Goal: Task Accomplishment & Management: Manage account settings

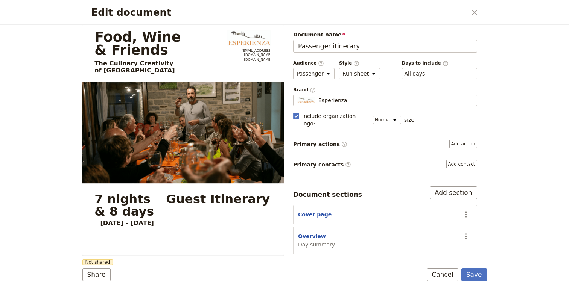
select select "PASSENGER"
select select "RUN_SHEET"
select select "DEFAULT"
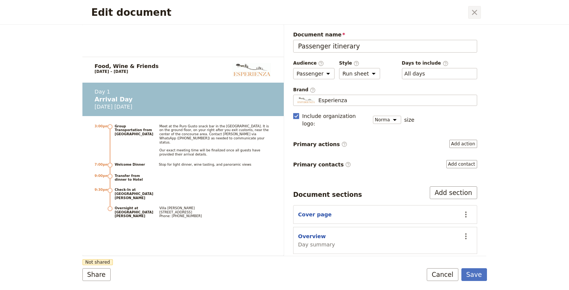
click at [471, 15] on icon "Close dialog" at bounding box center [474, 12] width 9 height 9
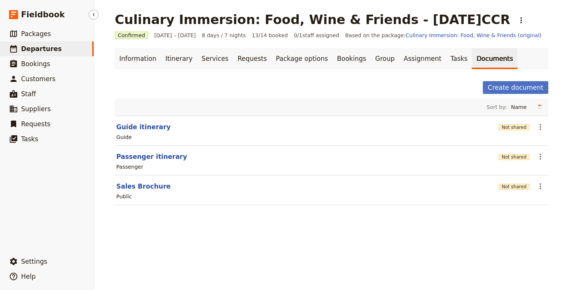
click at [36, 47] on span "Departures" at bounding box center [41, 49] width 41 height 8
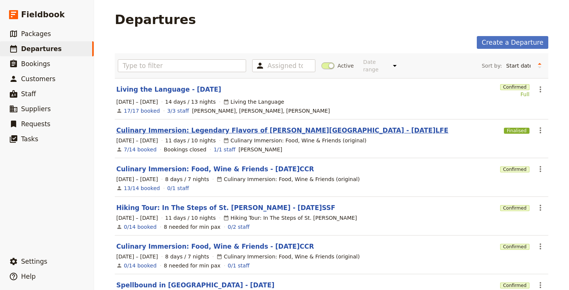
click at [213, 126] on link "Culinary Immersion: Legendary Flavors of [PERSON_NAME][GEOGRAPHIC_DATA] - [DATE…" at bounding box center [282, 130] width 332 height 9
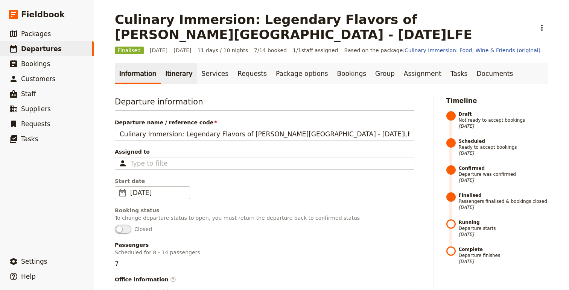
click at [172, 72] on link "Itinerary" at bounding box center [179, 73] width 36 height 21
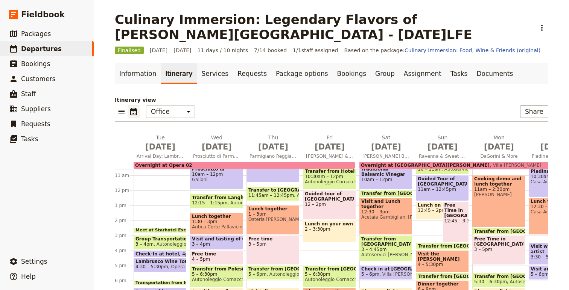
scroll to position [178, 0]
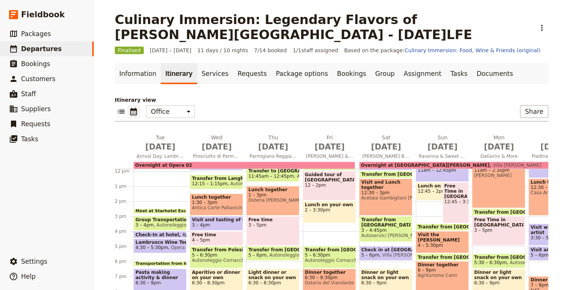
click at [167, 211] on span at bounding box center [160, 212] width 52 height 3
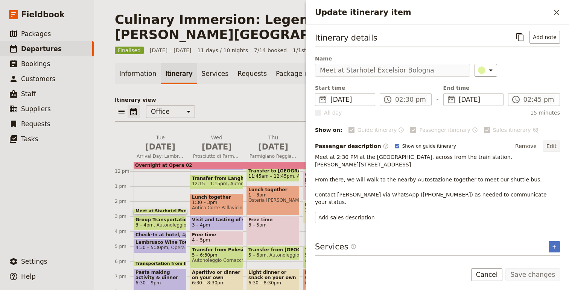
click at [554, 144] on button "Edit" at bounding box center [551, 146] width 17 height 11
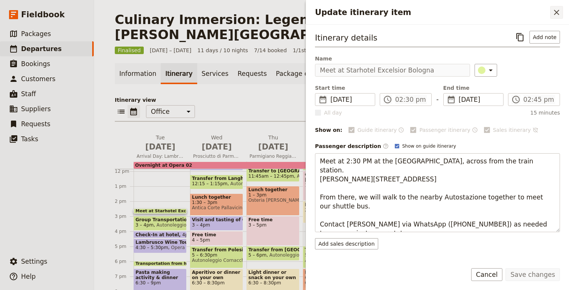
click at [553, 15] on icon "Close drawer" at bounding box center [556, 12] width 9 height 9
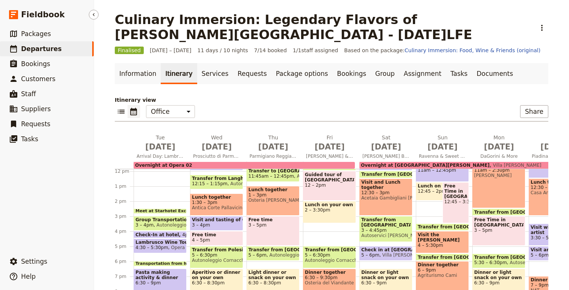
click at [49, 51] on span "Departures" at bounding box center [41, 49] width 41 height 8
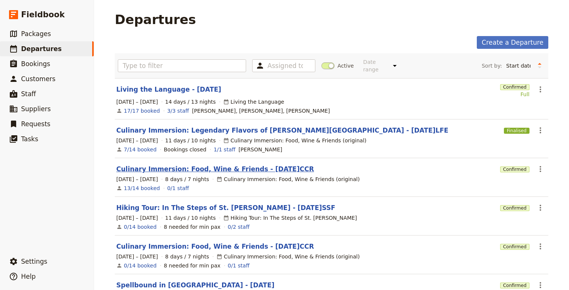
click at [213, 166] on link "Culinary Immersion: Food, Wine & Friends - [DATE]CCR" at bounding box center [215, 169] width 198 height 9
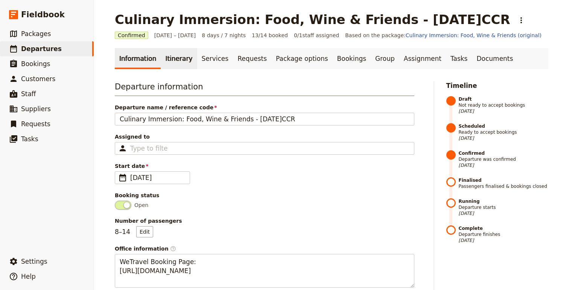
click at [177, 58] on link "Itinerary" at bounding box center [179, 58] width 36 height 21
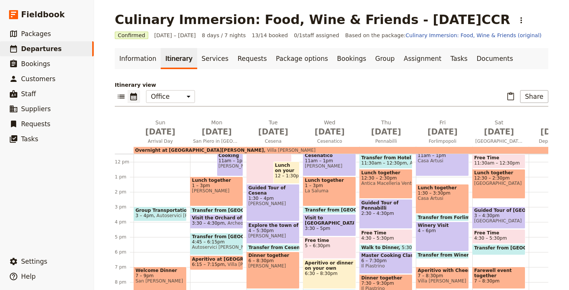
scroll to position [173, 0]
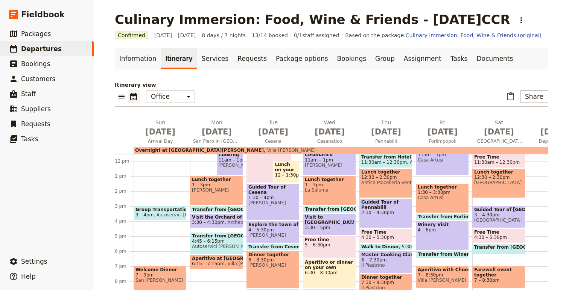
click at [160, 204] on div "Group Transportation from [GEOGRAPHIC_DATA] 3 – 4pm Autoservici [PERSON_NAME] W…" at bounding box center [162, 161] width 56 height 361
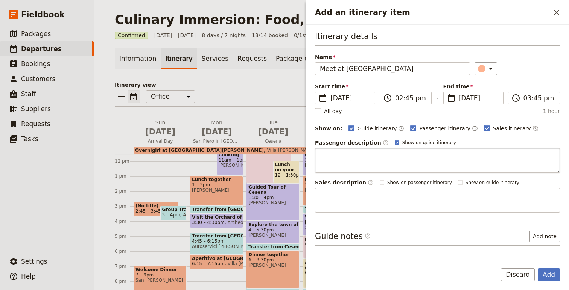
type input "Meet at [GEOGRAPHIC_DATA]"
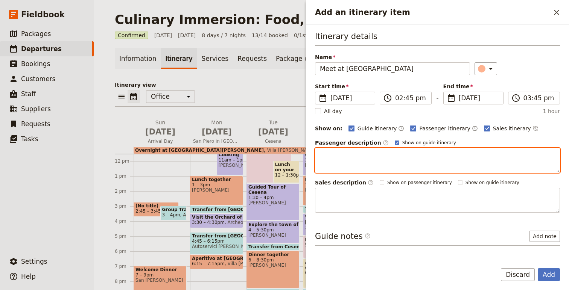
click at [380, 156] on textarea "Add an itinerary item" at bounding box center [437, 160] width 245 height 25
paste textarea "For those using the group shuttle, we will meet [DATE][DATE] 3:00 PM. You’ll be…"
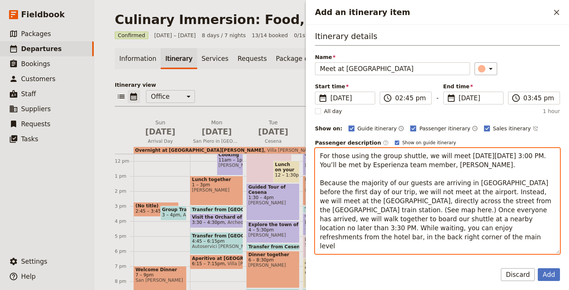
click at [471, 151] on textarea "For those using the group shuttle, we will meet [DATE][DATE] 3:00 PM. You’ll be…" at bounding box center [437, 201] width 245 height 106
click at [469, 158] on textarea "For those using the group shuttle, we will meet [DATE][DATE] 3:00 PM. You’ll be…" at bounding box center [437, 201] width 245 height 106
drag, startPoint x: 469, startPoint y: 158, endPoint x: 522, endPoint y: 159, distance: 53.1
click at [522, 159] on textarea "For those using the group shuttle, we will meet [DATE][DATE] 3:00 PM. You’ll be…" at bounding box center [437, 201] width 245 height 106
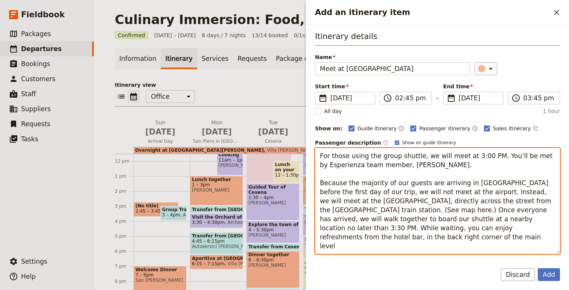
click at [401, 166] on textarea "For those using the group shuttle, we will meet at 3:00 PM. You’ll be met by Es…" at bounding box center [437, 201] width 245 height 106
drag, startPoint x: 401, startPoint y: 166, endPoint x: 424, endPoint y: 166, distance: 23.7
click at [424, 166] on textarea "For those using the group shuttle, we will meet at 3:00 PM. You’ll be met by Es…" at bounding box center [437, 201] width 245 height 106
click at [438, 173] on textarea "For those using the group shuttle, we will meet at 3:00 PM. You’ll be met by Es…" at bounding box center [437, 201] width 245 height 106
click at [328, 185] on textarea "For those using the group shuttle, we will meet at 3:00 PM. You’ll be met by Es…" at bounding box center [437, 201] width 245 height 106
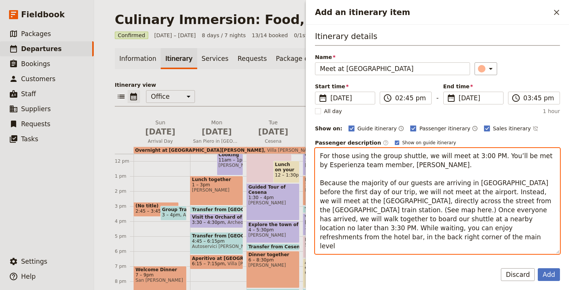
drag, startPoint x: 328, startPoint y: 185, endPoint x: 535, endPoint y: 231, distance: 211.9
click at [535, 231] on textarea "For those using the group shuttle, we will meet at 3:00 PM. You’ll be met by Es…" at bounding box center [437, 201] width 245 height 106
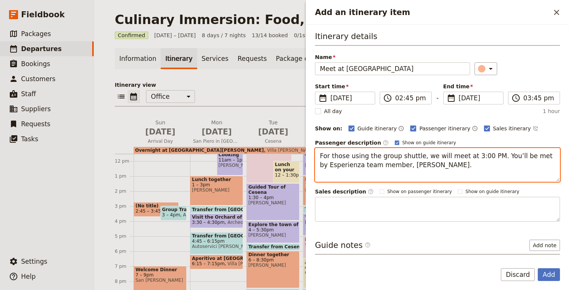
click at [392, 177] on textarea "For those using the group shuttle, we will meet at 3:00 PM. You’ll be met by Es…" at bounding box center [437, 165] width 245 height 34
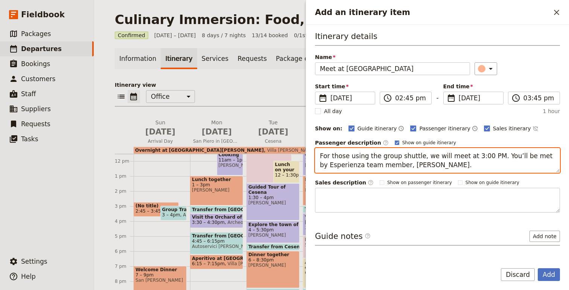
click at [485, 157] on textarea "For those using the group shuttle, we will meet at 3:00 PM. You’ll be met by Es…" at bounding box center [437, 160] width 245 height 25
type textarea "For those using the group shuttle, we will meet at 3:00 PM. You’ll be met by Es…"
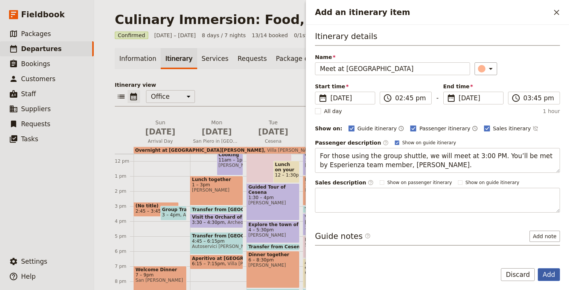
click at [554, 274] on button "Add" at bounding box center [549, 275] width 22 height 13
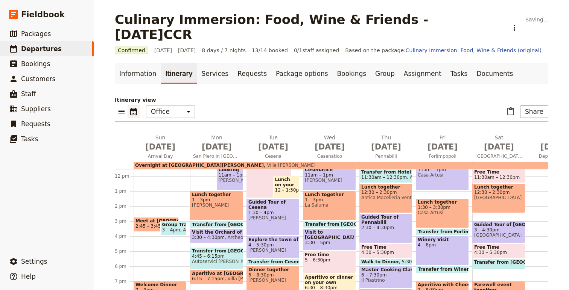
click at [170, 228] on span "3 – 4pm" at bounding box center [171, 230] width 18 height 5
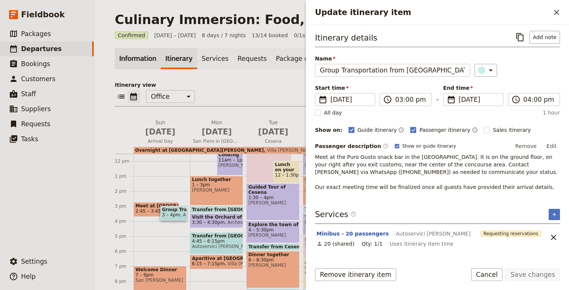
click at [132, 60] on link "Information" at bounding box center [138, 58] width 46 height 21
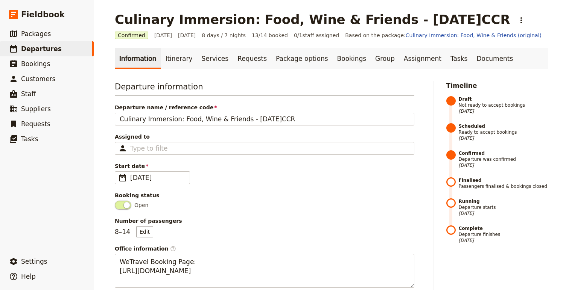
click at [132, 59] on link "Information" at bounding box center [138, 58] width 46 height 21
click at [47, 49] on span "Departures" at bounding box center [41, 49] width 41 height 8
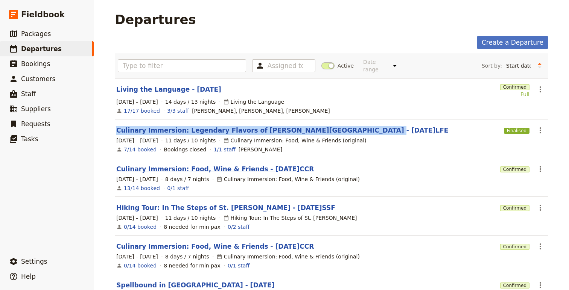
click at [162, 165] on link "Culinary Immersion: Food, Wine & Friends - [DATE]CCR" at bounding box center [215, 169] width 198 height 9
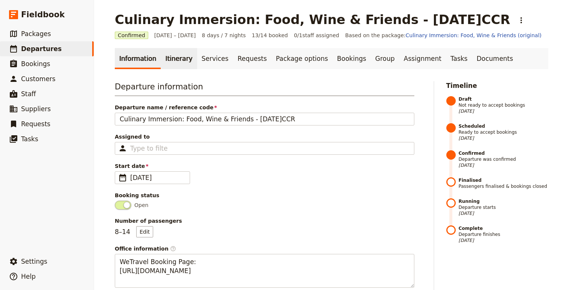
click at [168, 62] on link "Itinerary" at bounding box center [179, 58] width 36 height 21
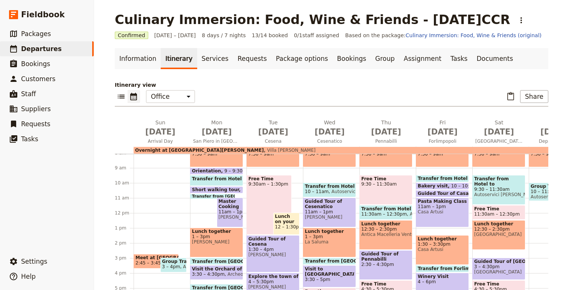
scroll to position [132, 0]
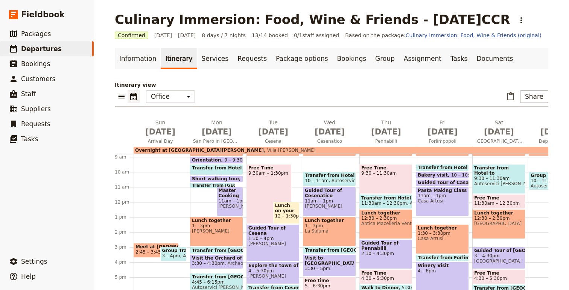
click at [147, 250] on span "2:45 – 3:45pm" at bounding box center [151, 252] width 33 height 5
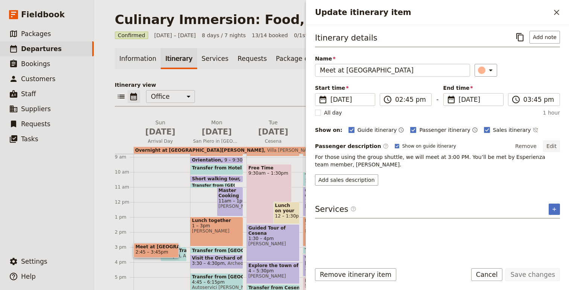
click at [549, 147] on button "Edit" at bounding box center [551, 146] width 17 height 11
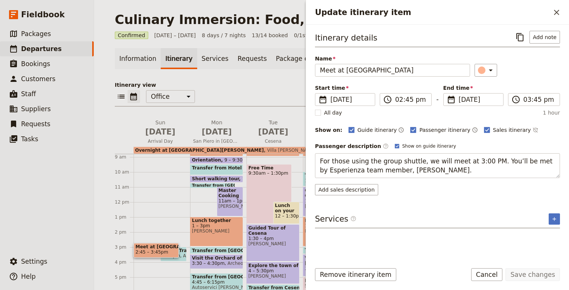
drag, startPoint x: 450, startPoint y: 173, endPoint x: 313, endPoint y: 159, distance: 137.0
click at [313, 160] on div "Itinerary details ​ Add note Name Meet at [GEOGRAPHIC_DATA] ​ Start time ​ [DAT…" at bounding box center [437, 141] width 263 height 233
type textarea "Meet at 2:30 PM at the [GEOGRAPHIC_DATA], across from the train station. [PERSO…"
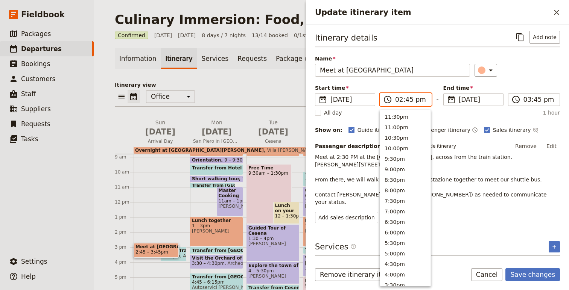
scroll to position [191, 0]
click at [401, 102] on input "02:45 pm" at bounding box center [411, 99] width 32 height 9
type input "03:00 pm"
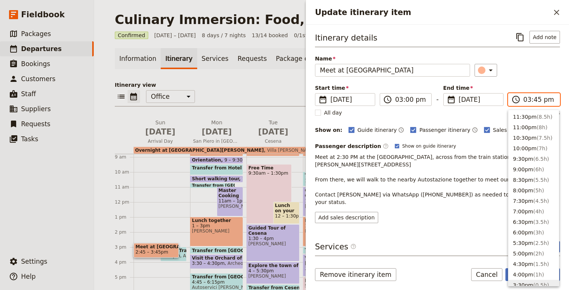
scroll to position [170, 0]
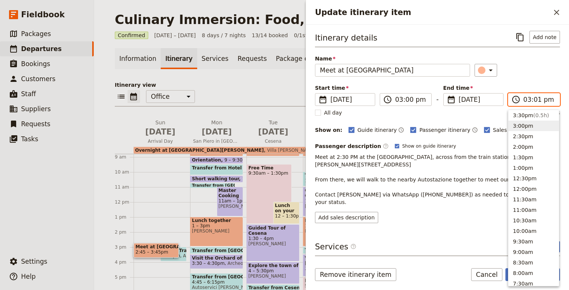
type input "03:15 pm"
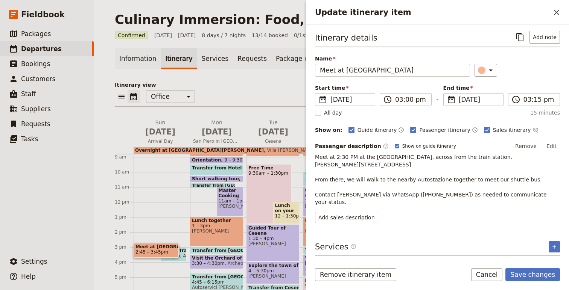
click at [455, 172] on p "Meet at 2:30 PM at the [GEOGRAPHIC_DATA], across from the train station. [PERSO…" at bounding box center [437, 179] width 245 height 53
click at [334, 158] on p "Meet at 2:30 PM at the [GEOGRAPHIC_DATA], across from the train station. [PERSO…" at bounding box center [437, 179] width 245 height 53
click at [339, 158] on p "Meet at 2:30 PM at the [GEOGRAPHIC_DATA], across from the train station. [PERSO…" at bounding box center [437, 179] width 245 height 53
click at [546, 147] on button "Edit" at bounding box center [551, 146] width 17 height 11
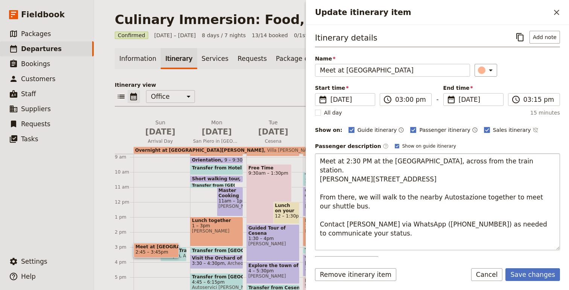
click at [355, 164] on textarea "Meet at 2:30 PM at the [GEOGRAPHIC_DATA], across from the train station. [PERSO…" at bounding box center [437, 201] width 245 height 97
type textarea "Meet at 3:00 PM at the [GEOGRAPHIC_DATA], across from the train station. [PERSO…"
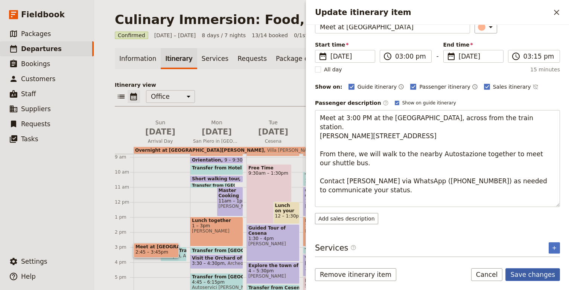
scroll to position [0, 0]
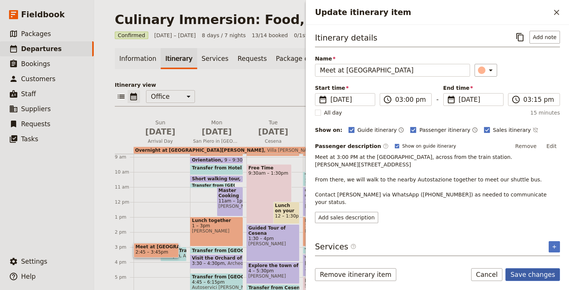
click at [524, 274] on button "Save changes" at bounding box center [532, 275] width 55 height 13
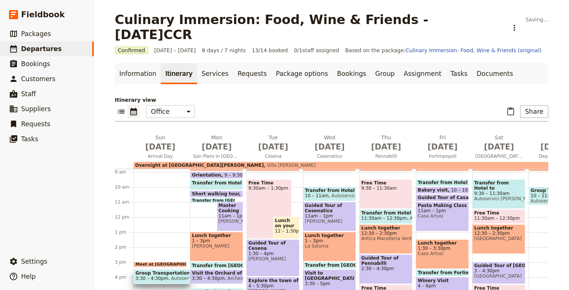
click at [156, 263] on span "Meet at [GEOGRAPHIC_DATA]" at bounding box center [170, 265] width 71 height 5
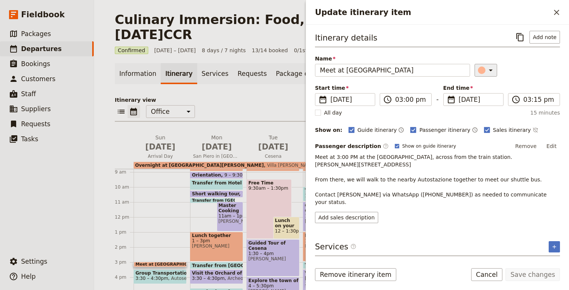
click at [486, 73] on icon "Update itinerary item" at bounding box center [490, 70] width 9 height 9
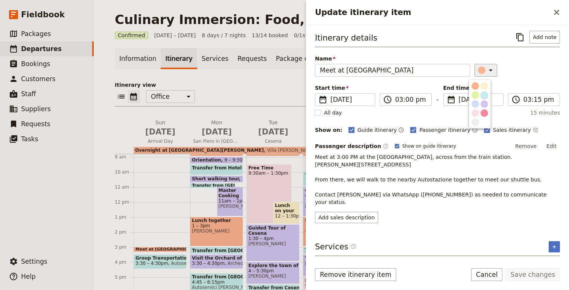
click at [488, 94] on div "button" at bounding box center [484, 95] width 8 height 8
click at [542, 274] on button "Save changes" at bounding box center [532, 275] width 55 height 13
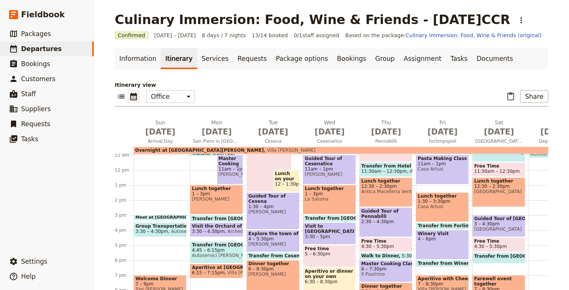
scroll to position [165, 0]
click at [164, 229] on span "3:30 – 4:30pm" at bounding box center [151, 231] width 33 height 5
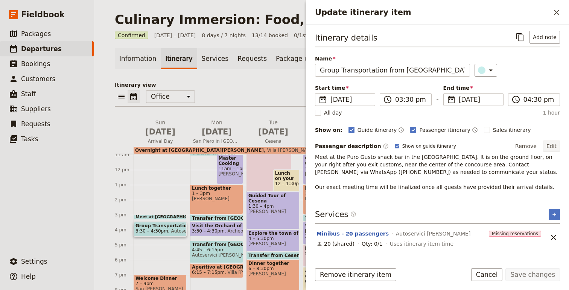
click at [554, 147] on button "Edit" at bounding box center [551, 146] width 17 height 11
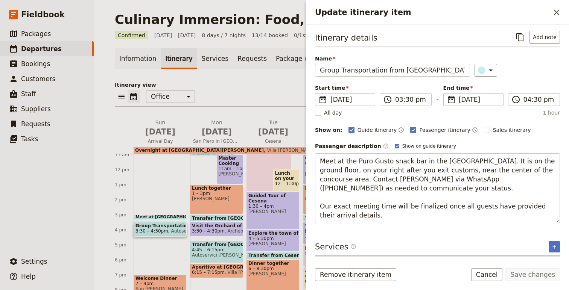
drag, startPoint x: 372, startPoint y: 217, endPoint x: 304, endPoint y: 149, distance: 96.3
click at [304, 149] on div "Culinary Immersion: Food, Wine & Friends - [DATE]CCR ​ Confirmed [DATE] – [DATE…" at bounding box center [331, 145] width 475 height 290
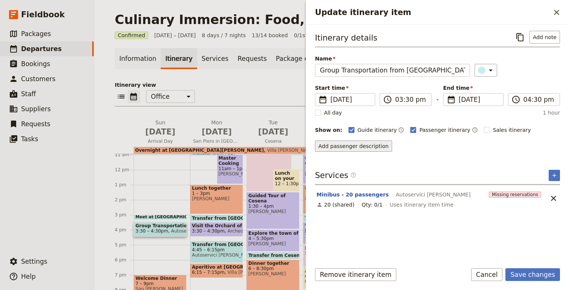
click at [346, 147] on button "Add passenger description" at bounding box center [353, 146] width 77 height 11
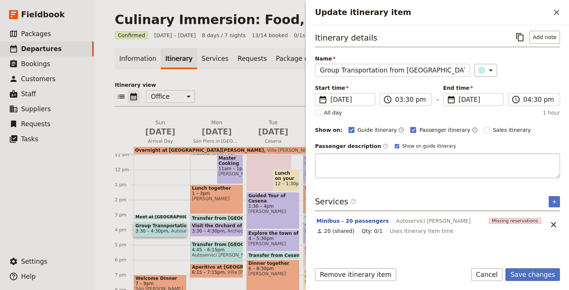
type textarea "Group shuttle will take us to our first location."
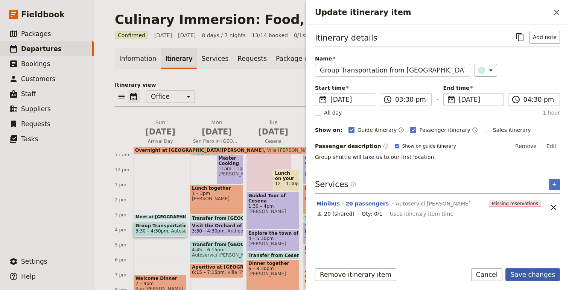
click at [536, 272] on button "Save changes" at bounding box center [532, 275] width 55 height 13
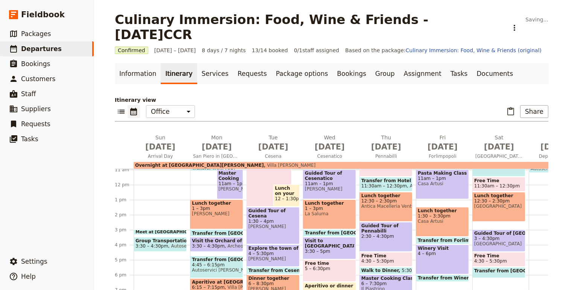
click at [169, 244] on span "Autoservici [PERSON_NAME]" at bounding box center [201, 246] width 67 height 5
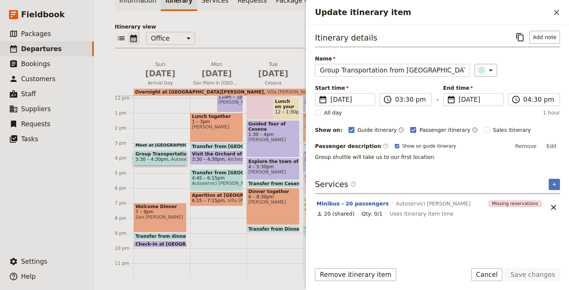
scroll to position [59, 0]
click at [173, 145] on span at bounding box center [160, 145] width 52 height 3
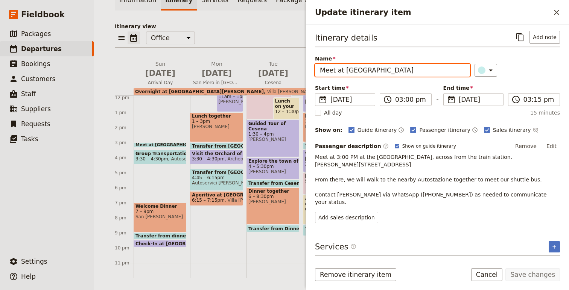
click at [351, 72] on input "Meet at [GEOGRAPHIC_DATA]" at bounding box center [392, 70] width 155 height 13
drag, startPoint x: 351, startPoint y: 72, endPoint x: 437, endPoint y: 70, distance: 85.4
click at [436, 71] on input "Meet at [GEOGRAPHIC_DATA]" at bounding box center [392, 70] width 155 height 13
type input "Meet at Starhotels Excelsior [GEOGRAPHIC_DATA]"
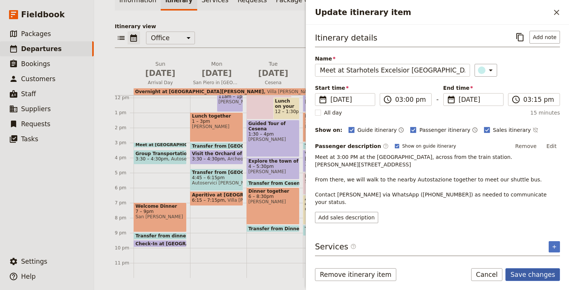
click at [537, 276] on button "Save changes" at bounding box center [532, 275] width 55 height 13
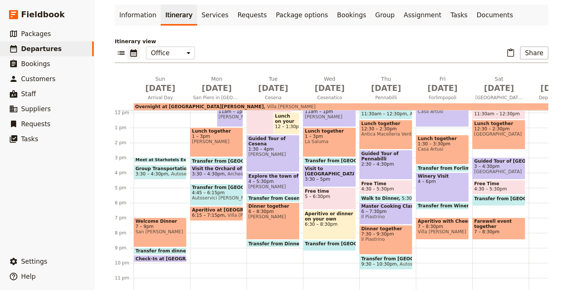
scroll to position [0, 0]
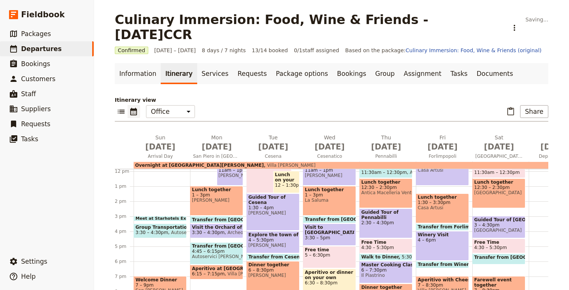
click at [155, 217] on span "Meet at Starhotels Excelsior [GEOGRAPHIC_DATA]" at bounding box center [194, 219] width 119 height 5
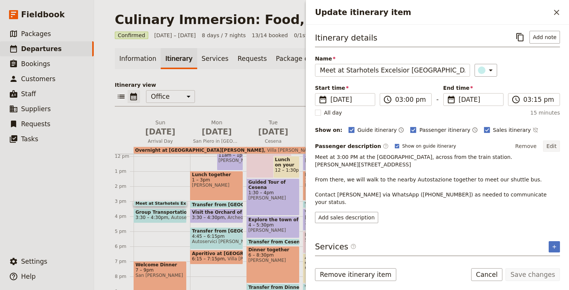
click at [552, 147] on button "Edit" at bounding box center [551, 146] width 17 height 11
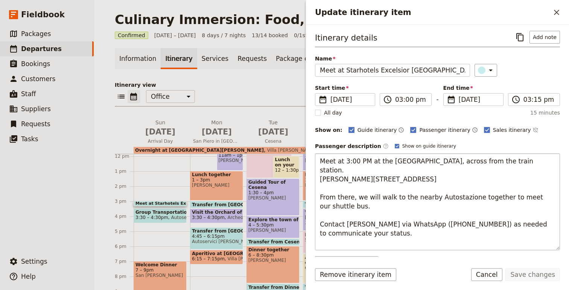
click at [320, 163] on textarea "Meet at 3:00 PM at the [GEOGRAPHIC_DATA], across from the train station. [PERSO…" at bounding box center [437, 201] width 245 height 97
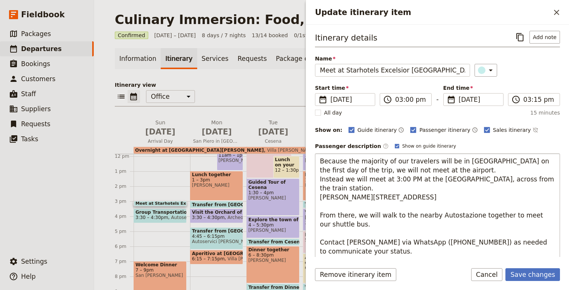
click at [381, 181] on textarea "Because the majority of our travelers will be in [GEOGRAPHIC_DATA] on the first…" at bounding box center [437, 215] width 245 height 124
drag, startPoint x: 381, startPoint y: 181, endPoint x: 410, endPoint y: 177, distance: 29.5
click at [411, 178] on textarea "Because the majority of our travelers will be in [GEOGRAPHIC_DATA] on the first…" at bounding box center [437, 215] width 245 height 124
click at [461, 189] on textarea "Because the majority of our travelers will be in [GEOGRAPHIC_DATA] on the first…" at bounding box center [437, 210] width 245 height 115
click at [412, 174] on textarea "Because the majority of our travelers will be in [GEOGRAPHIC_DATA] on the first…" at bounding box center [437, 210] width 245 height 115
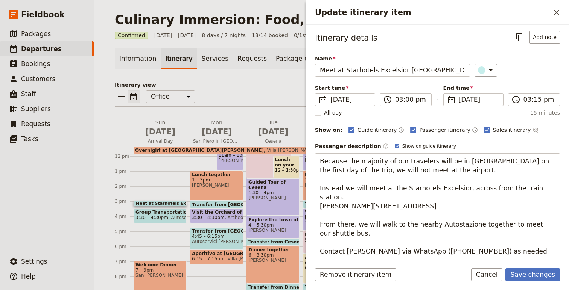
drag, startPoint x: 458, startPoint y: 195, endPoint x: 291, endPoint y: 183, distance: 167.1
click at [290, 184] on div "Culinary Immersion: Food, Wine & Friends - [DATE]CCR ​ Confirmed [DATE] – [DATE…" at bounding box center [331, 145] width 475 height 290
click at [342, 207] on textarea "Because the majority of our travelers will be in [GEOGRAPHIC_DATA] on the first…" at bounding box center [437, 215] width 245 height 124
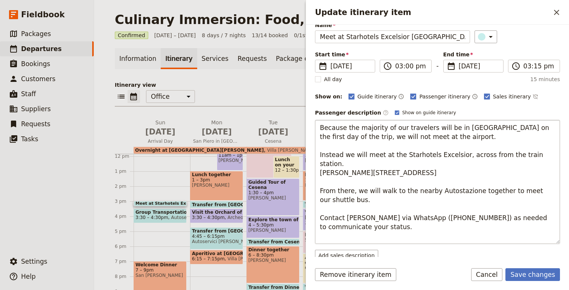
scroll to position [35, 0]
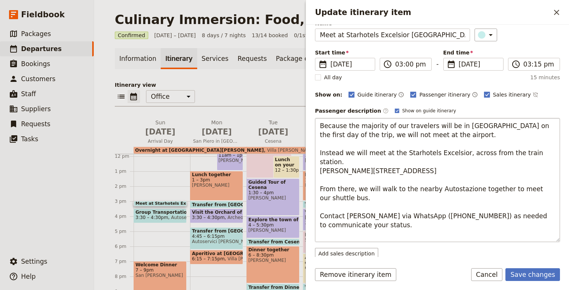
click at [369, 229] on textarea "Because the majority of our travelers will be in [GEOGRAPHIC_DATA] on the first…" at bounding box center [437, 180] width 245 height 124
type textarea "Because the majority of our travelers will be in [GEOGRAPHIC_DATA] on the first…"
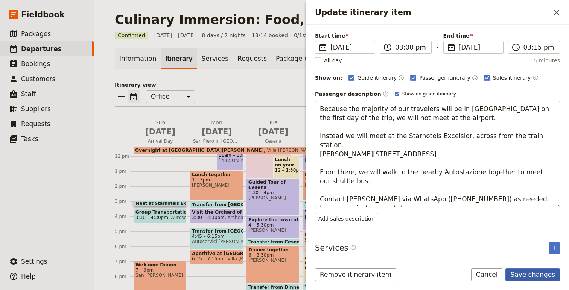
scroll to position [14, 0]
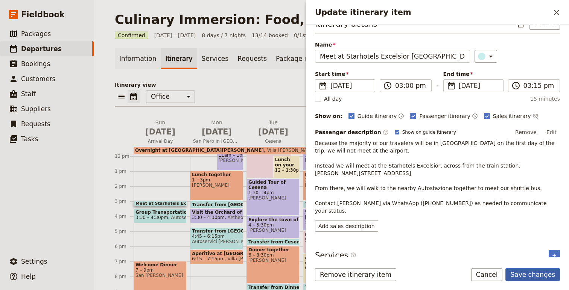
click at [534, 274] on button "Save changes" at bounding box center [532, 275] width 55 height 13
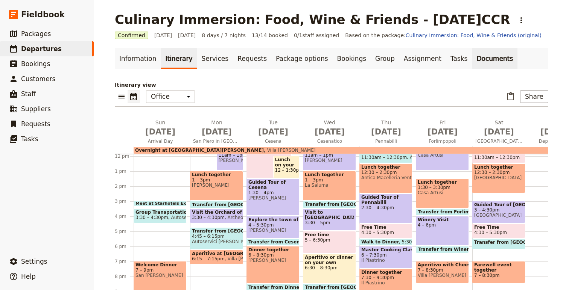
click at [472, 59] on link "Documents" at bounding box center [495, 58] width 46 height 21
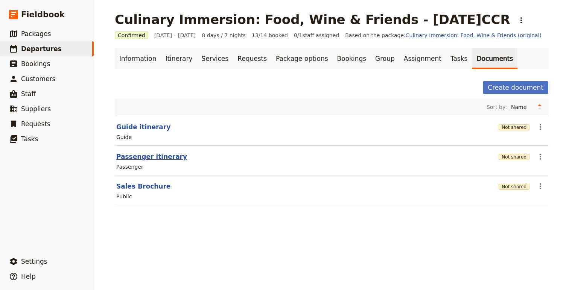
click at [149, 157] on button "Passenger itinerary" at bounding box center [151, 156] width 71 height 9
select select "PASSENGER"
select select "RUN_SHEET"
select select "DEFAULT"
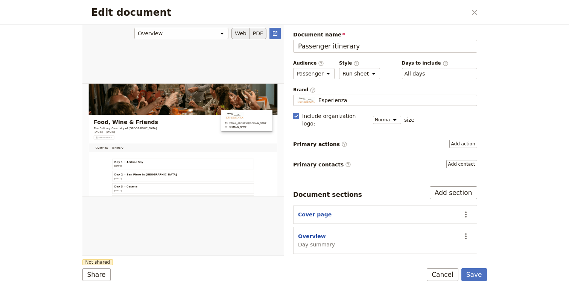
click at [255, 33] on button "PDF" at bounding box center [258, 33] width 17 height 11
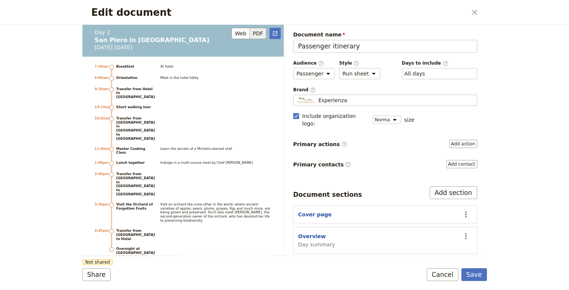
scroll to position [1144, 0]
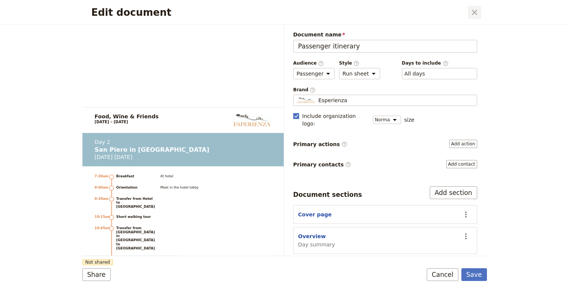
click at [476, 11] on icon "Close dialog" at bounding box center [474, 12] width 9 height 9
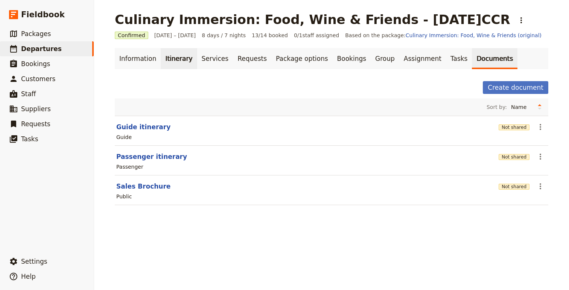
click at [179, 61] on link "Itinerary" at bounding box center [179, 58] width 36 height 21
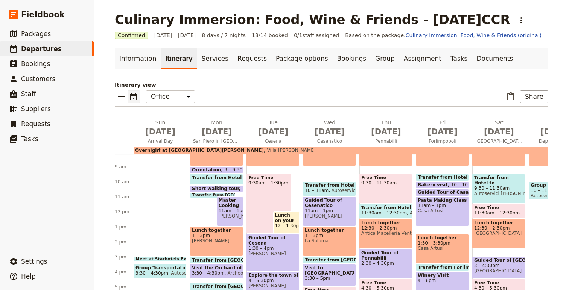
scroll to position [122, 0]
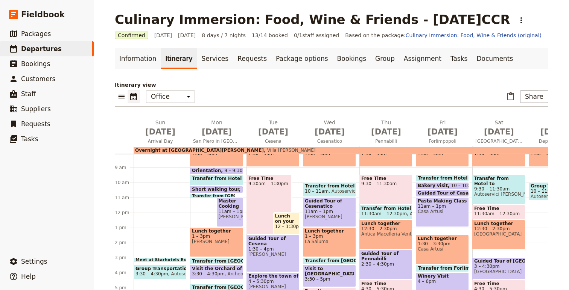
click at [218, 188] on span "Short walking tour" at bounding box center [217, 189] width 50 height 5
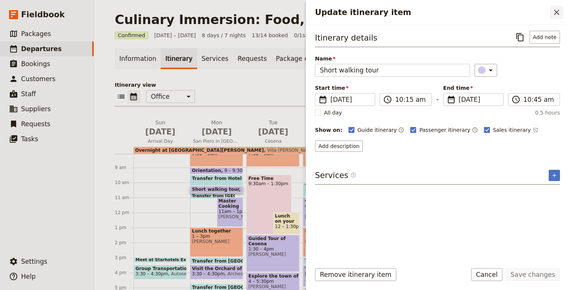
click at [557, 12] on icon "Close drawer" at bounding box center [556, 12] width 5 height 5
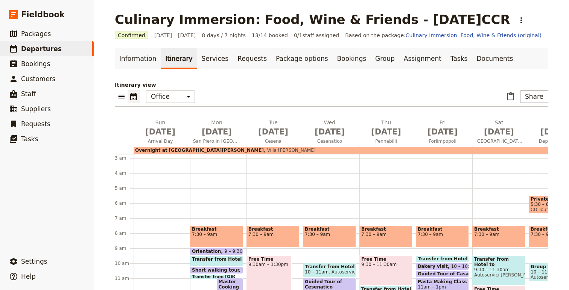
scroll to position [0, 0]
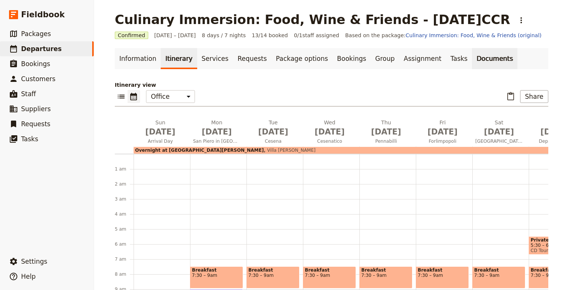
click at [473, 56] on link "Documents" at bounding box center [495, 58] width 46 height 21
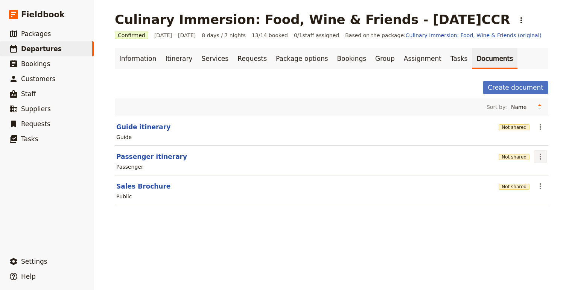
click at [541, 157] on icon "Actions" at bounding box center [540, 156] width 9 height 9
click at [510, 171] on span "Share" at bounding box center [503, 174] width 15 height 8
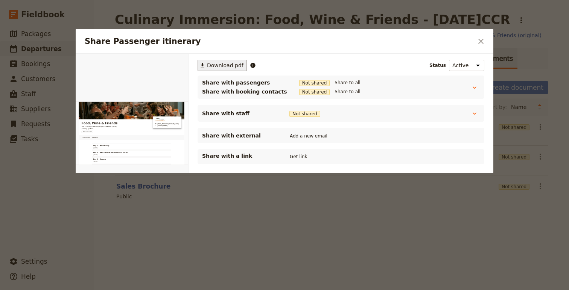
click at [211, 64] on span "Download pdf" at bounding box center [225, 66] width 36 height 8
click at [489, 240] on div at bounding box center [284, 145] width 569 height 290
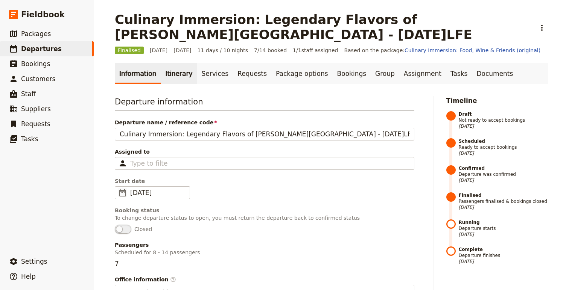
click at [170, 68] on link "Itinerary" at bounding box center [179, 73] width 36 height 21
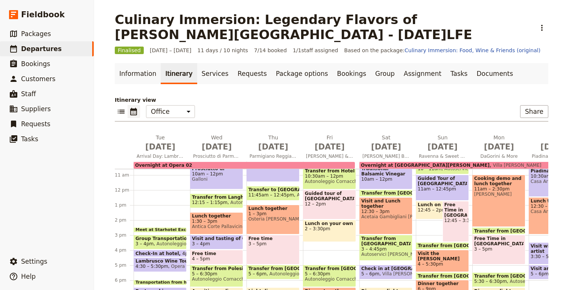
scroll to position [164, 0]
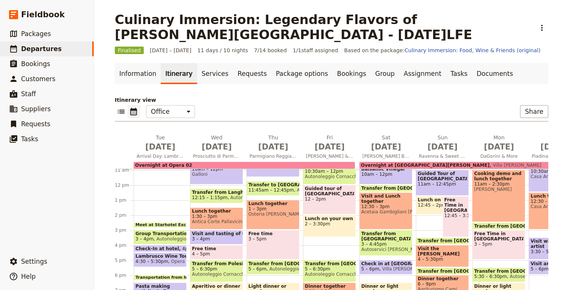
click at [178, 226] on span at bounding box center [160, 226] width 52 height 3
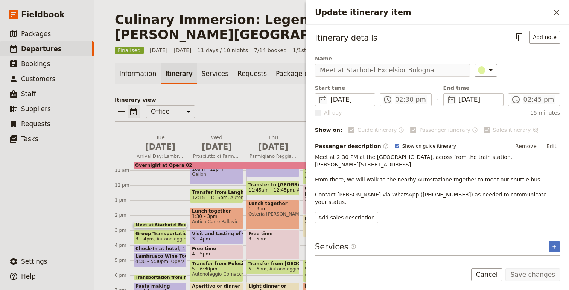
click at [318, 155] on p "Meet at 2:30 PM at the [GEOGRAPHIC_DATA], across from the train station. [PERSO…" at bounding box center [437, 179] width 245 height 53
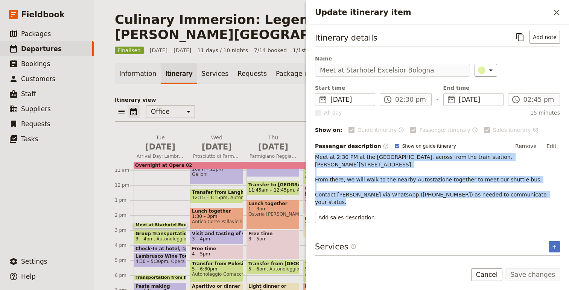
drag, startPoint x: 318, startPoint y: 155, endPoint x: 550, endPoint y: 196, distance: 235.7
click at [550, 196] on p "Meet at 2:30 PM at the [GEOGRAPHIC_DATA], across from the train station. [PERSO…" at bounding box center [437, 179] width 245 height 53
copy p "Meet at 2:30 PM at the Starhotels Excelsior, across from the train station. V.l…"
click at [556, 16] on icon "Close drawer" at bounding box center [556, 12] width 9 height 9
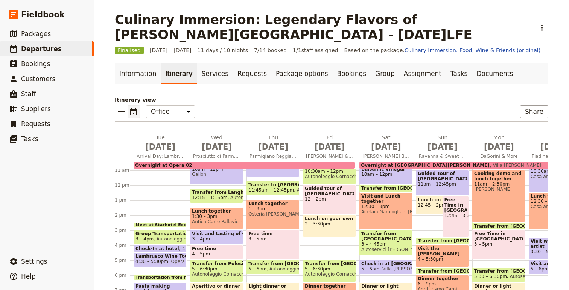
click at [165, 240] on span "Autonoleggio Cornacchini SRL" at bounding box center [188, 239] width 71 height 5
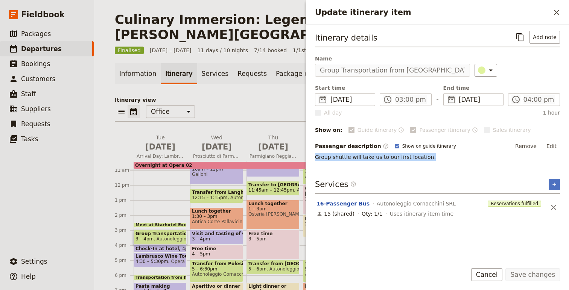
drag, startPoint x: 434, startPoint y: 159, endPoint x: 309, endPoint y: 158, distance: 124.5
click at [309, 158] on div "Itinerary details ​ Add note Name Group Transportation from Bologna ​ Start tim…" at bounding box center [437, 141] width 263 height 233
copy p "Group shuttle will take us to our first location."
